Goal: Transaction & Acquisition: Subscribe to service/newsletter

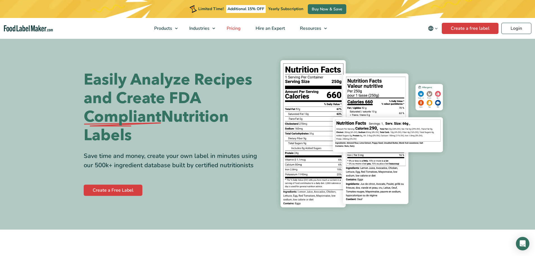
click at [239, 29] on span "Pricing" at bounding box center [233, 28] width 16 height 6
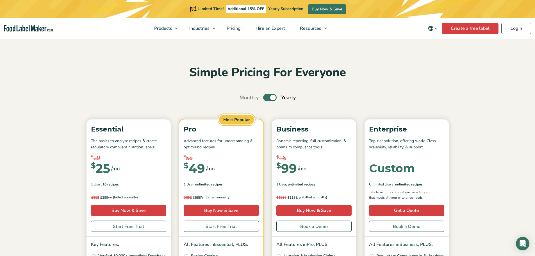
click at [270, 98] on label "Toggle" at bounding box center [269, 97] width 13 height 7
click at [244, 98] on input "Toggle" at bounding box center [243, 98] width 4 height 4
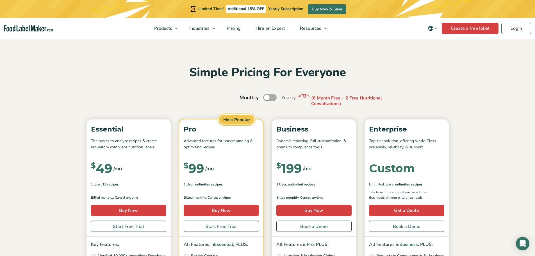
click at [266, 98] on label "Toggle" at bounding box center [269, 97] width 13 height 7
click at [244, 98] on input "Toggle" at bounding box center [243, 98] width 4 height 4
checkbox input "true"
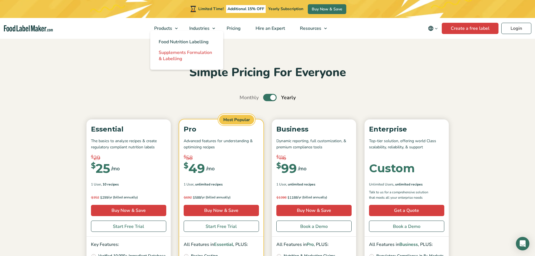
click at [173, 56] on span "Supplements Formulation & Labelling" at bounding box center [185, 55] width 53 height 12
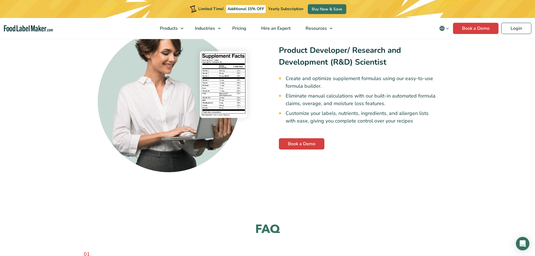
scroll to position [1403, 0]
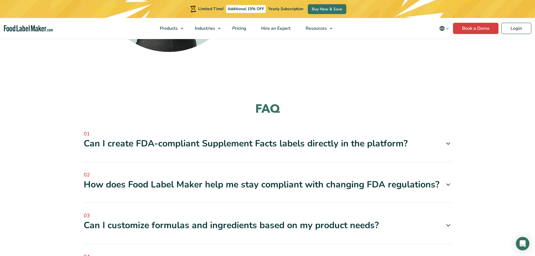
click at [198, 138] on div "Can I create FDA-compliant Supplement Facts labels directly in the platform?" at bounding box center [268, 144] width 368 height 12
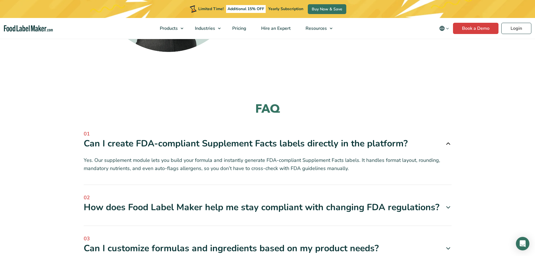
click at [198, 138] on div "Can I create FDA-compliant Supplement Facts labels directly in the platform?" at bounding box center [268, 144] width 368 height 12
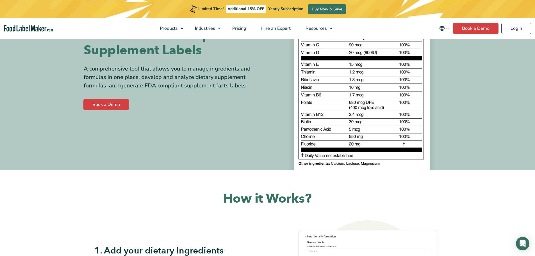
scroll to position [0, 0]
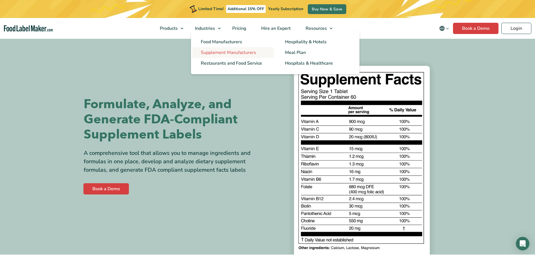
click at [219, 54] on span "Supplement Manufacturers" at bounding box center [228, 52] width 55 height 6
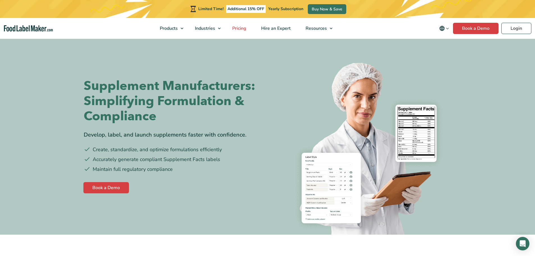
click at [243, 29] on span "Pricing" at bounding box center [238, 28] width 16 height 6
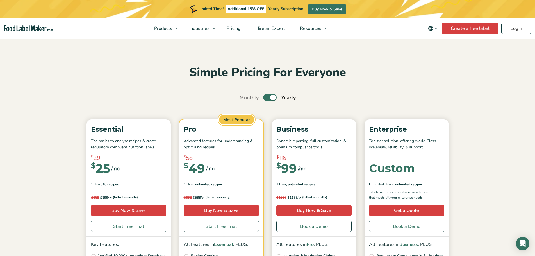
click at [272, 95] on label "Toggle" at bounding box center [269, 97] width 13 height 7
click at [244, 96] on input "Toggle" at bounding box center [243, 98] width 4 height 4
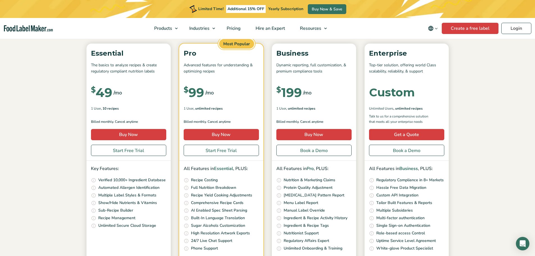
scroll to position [28, 0]
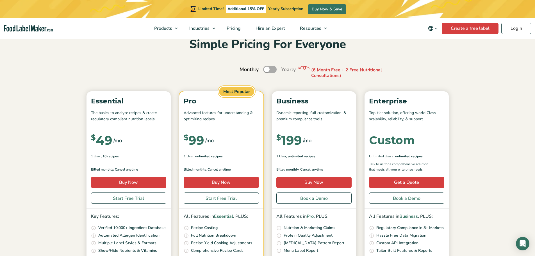
click at [269, 69] on label "Toggle" at bounding box center [269, 69] width 13 height 7
click at [244, 69] on input "Toggle" at bounding box center [243, 70] width 4 height 4
checkbox input "true"
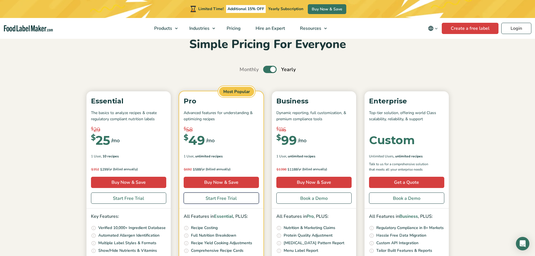
click at [220, 198] on link "Start Free Trial" at bounding box center [221, 197] width 75 height 11
